Goal: Task Accomplishment & Management: Use online tool/utility

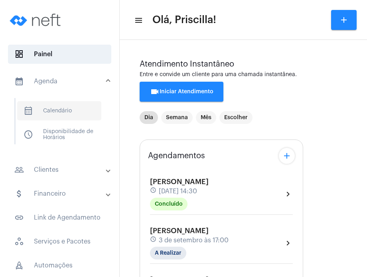
click at [59, 106] on span "calendar_month_outlined Calendário" at bounding box center [59, 110] width 84 height 19
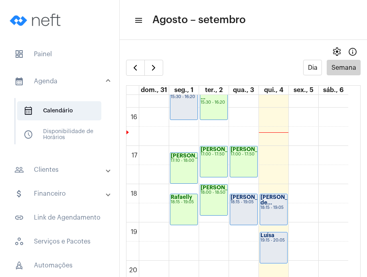
scroll to position [606, 0]
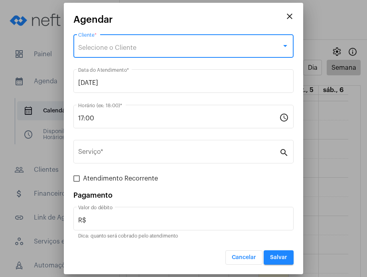
click at [182, 47] on div "Selecione o Cliente" at bounding box center [179, 47] width 203 height 7
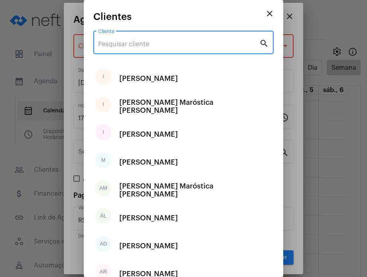
click at [182, 47] on input "Cliente" at bounding box center [178, 44] width 161 height 7
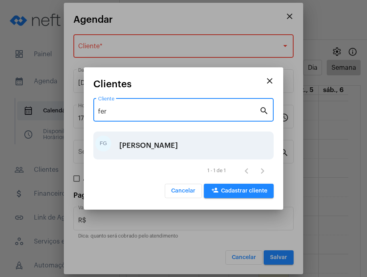
type input "fer"
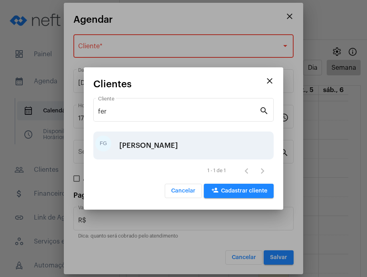
click at [170, 140] on div "[PERSON_NAME]" at bounding box center [148, 146] width 59 height 24
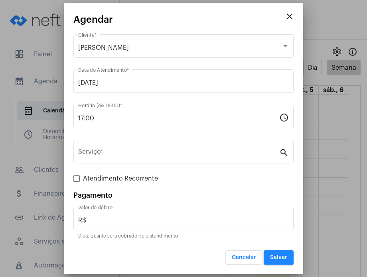
click at [170, 140] on div "Serviço *" at bounding box center [178, 150] width 201 height 25
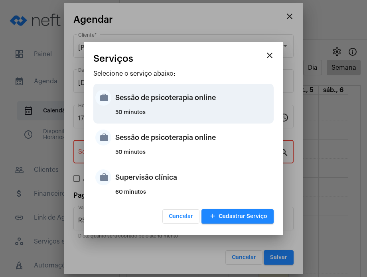
click at [171, 98] on div "Sessão de psicoterapia online" at bounding box center [193, 98] width 156 height 24
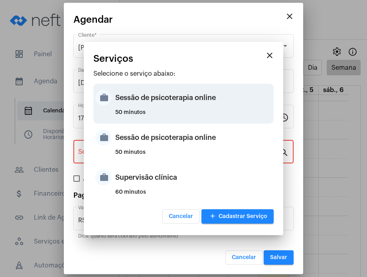
type input "Sessão de psicoterapia online"
type input "R$ 230"
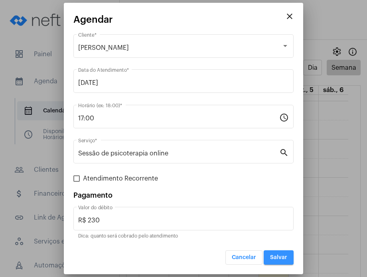
click at [271, 253] on button "Salvar" at bounding box center [279, 257] width 30 height 14
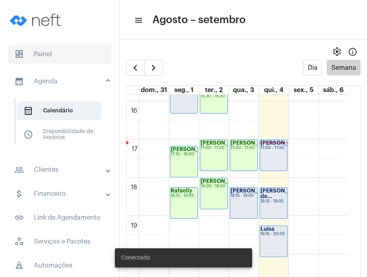
click at [41, 48] on span "dashboard Painel" at bounding box center [59, 54] width 103 height 19
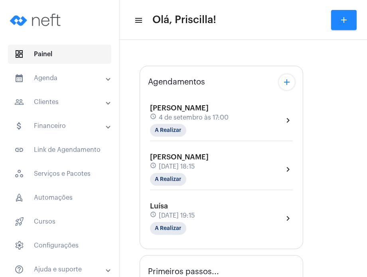
type input "[URL][DOMAIN_NAME]"
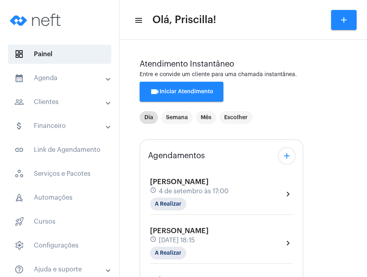
click at [207, 194] on span "4 de setembro às 17:00" at bounding box center [194, 191] width 70 height 7
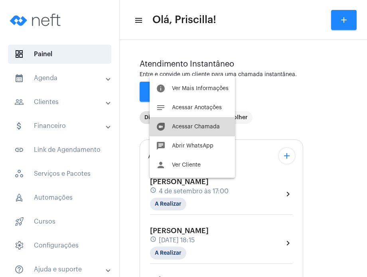
click at [206, 126] on span "Acessar Chamada" at bounding box center [196, 127] width 48 height 6
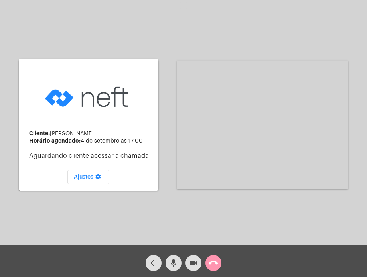
click at [11, 145] on div "Cliente: [PERSON_NAME] agendado: [DATE] 17:00 Aguardando cliente acessar a cham…" at bounding box center [183, 123] width 365 height 245
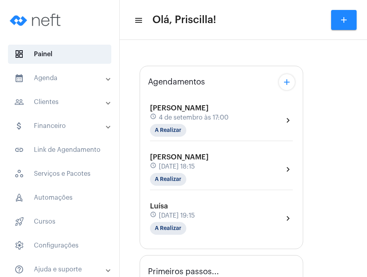
click at [274, 124] on div "[PERSON_NAME] schedule [DATE] 17:00 A Realizar chevron_right" at bounding box center [221, 120] width 143 height 33
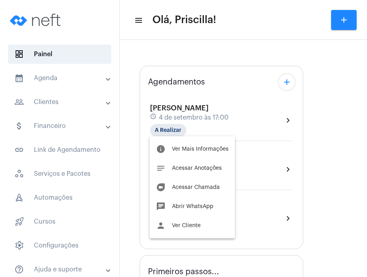
type input "[URL][DOMAIN_NAME]"
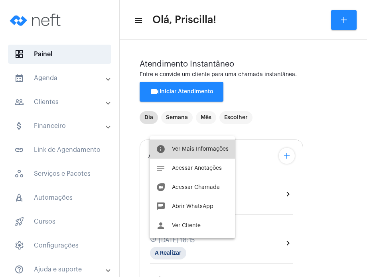
click at [218, 152] on button "info Ver Mais Informações" at bounding box center [192, 149] width 85 height 19
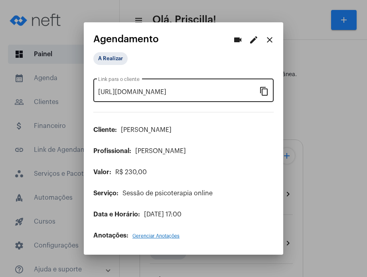
click at [261, 90] on mat-icon "content_copy" at bounding box center [264, 91] width 10 height 10
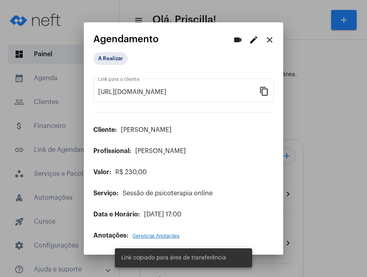
click at [316, 113] on div at bounding box center [183, 138] width 367 height 277
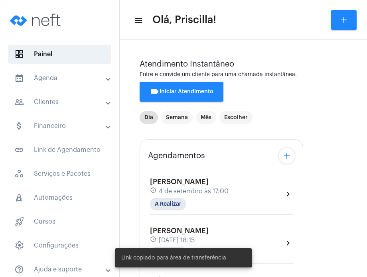
click at [252, 183] on div "[PERSON_NAME] schedule [DATE] 17:00 A Realizar chevron_right" at bounding box center [221, 194] width 143 height 33
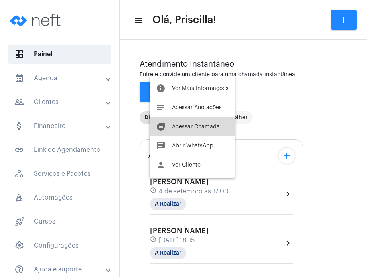
click at [207, 135] on button "duo [PERSON_NAME]" at bounding box center [192, 126] width 85 height 19
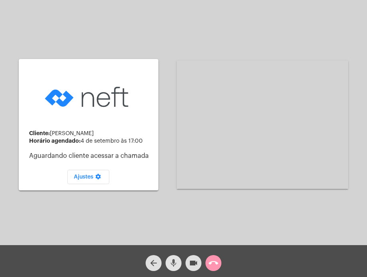
click at [176, 263] on mat-icon "mic" at bounding box center [174, 263] width 10 height 10
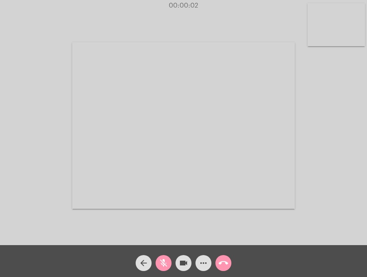
click at [161, 268] on span "mic_off" at bounding box center [164, 263] width 10 height 16
